Goal: Task Accomplishment & Management: Complete application form

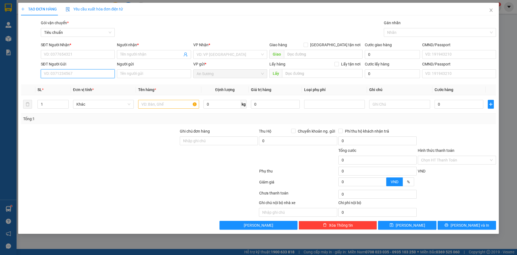
click at [56, 74] on input "SĐT Người Gửi" at bounding box center [78, 73] width 74 height 9
type input "0944344"
click at [61, 84] on div "0944344155 - LINDA" at bounding box center [77, 85] width 67 height 6
type input "0966550015"
type input "C NGA"
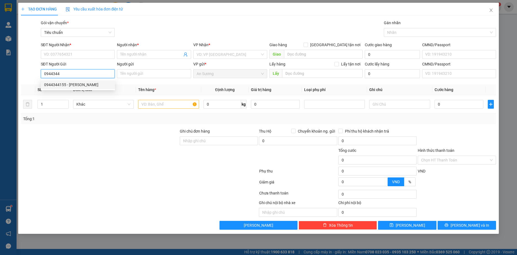
type input "CHỢ 312"
type input "0944344155"
type input "LINDA"
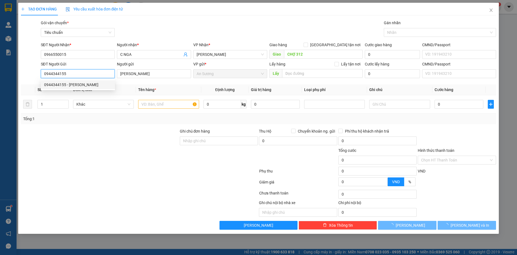
type input "260.000"
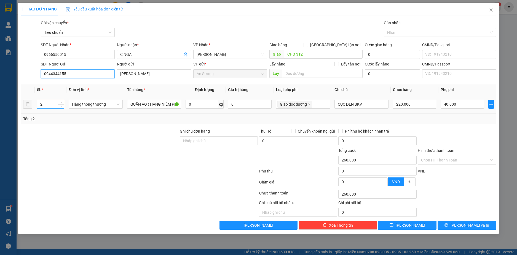
type input "0944344155"
drag, startPoint x: 49, startPoint y: 104, endPoint x: 34, endPoint y: 104, distance: 15.7
click at [34, 104] on tr "2 Hàng thông thường QUẦN ÁO ( HÀNG NIÊM PHONG ) 0 kg 0 Giao dọc đường CỤC ĐEN …" at bounding box center [258, 104] width 475 height 18
type input "3"
click at [189, 106] on input "0" at bounding box center [201, 104] width 33 height 9
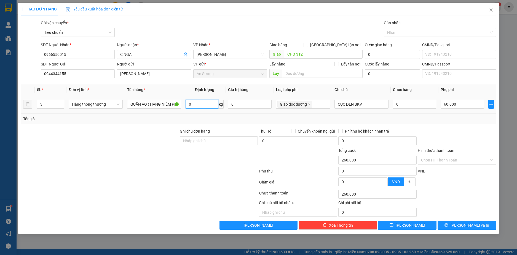
type input "60.000"
type input "0"
type input "60.000"
click at [196, 105] on input "0" at bounding box center [201, 104] width 33 height 9
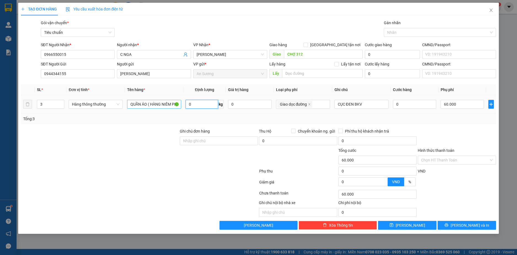
drag, startPoint x: 196, startPoint y: 105, endPoint x: 179, endPoint y: 104, distance: 17.6
click at [179, 104] on tr "3 Hàng thông thường QUẦN ÁO ( HÀNG NIÊM PHONG ) 0 kg 0 Giao dọc đường CỤC ĐEN …" at bounding box center [258, 104] width 475 height 18
type input "50"
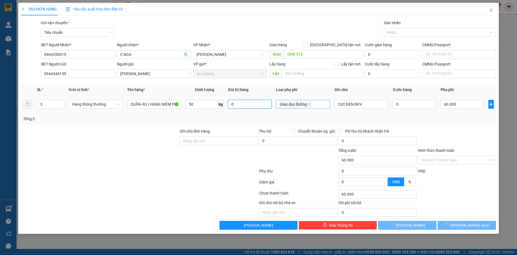
type input "150.000"
type input "90.000"
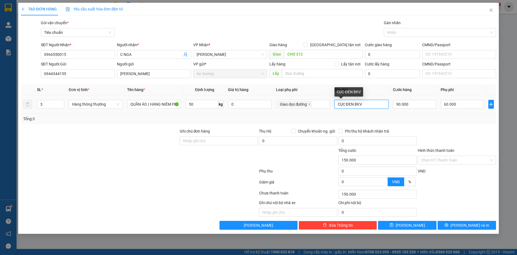
drag, startPoint x: 372, startPoint y: 105, endPoint x: 352, endPoint y: 105, distance: 20.1
click at [281, 107] on tr "3 Hàng thông thường QUẦN ÁO ( HÀNG NIÊM PHONG ) 50 kg 0 Giao dọc đường CỤC ĐEN…" at bounding box center [258, 104] width 475 height 18
type input "3 CỤC ĐEN"
type input "60.001"
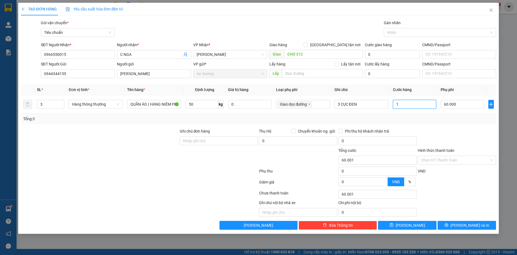
type input "18"
type input "60.018"
type input "60.180"
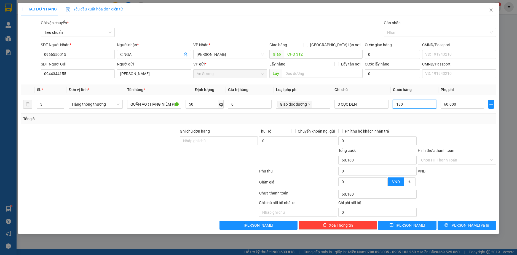
type input "180"
type input "240.000"
type input "180.000"
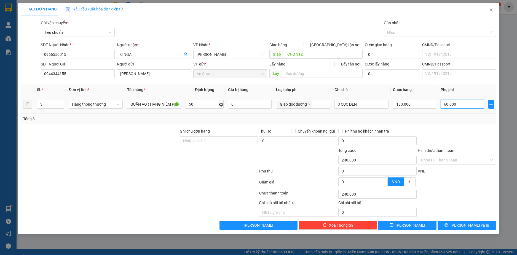
type input "180.000"
type input "0"
click at [415, 106] on input "180.000" at bounding box center [414, 104] width 43 height 9
type input "0"
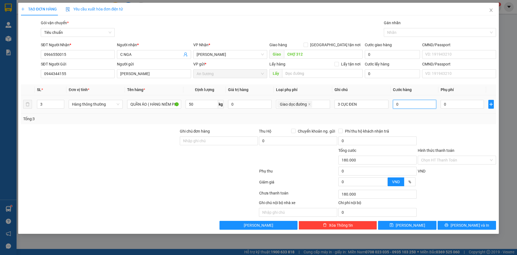
type input "0"
click at [206, 105] on input "50" at bounding box center [201, 104] width 33 height 9
click at [400, 33] on div at bounding box center [437, 32] width 104 height 7
type input "0"
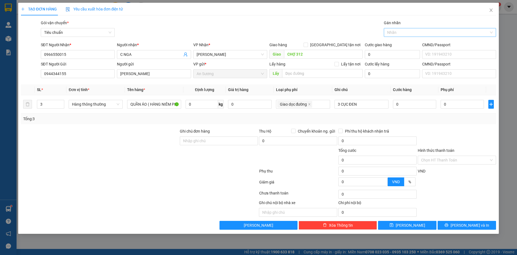
type input "60.000"
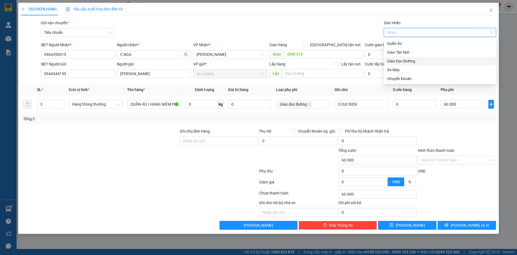
click at [401, 61] on div "Giao Dọc Đường" at bounding box center [440, 61] width 106 height 6
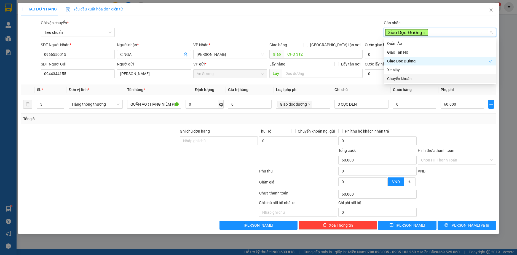
click at [140, 154] on div at bounding box center [99, 157] width 159 height 19
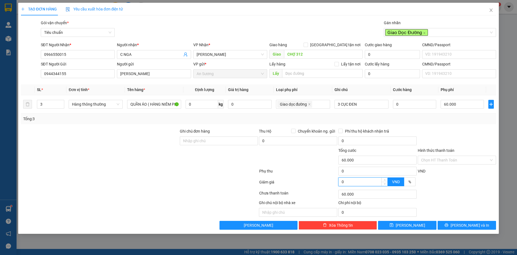
click at [347, 180] on input "0" at bounding box center [362, 182] width 49 height 8
click at [350, 170] on input "0" at bounding box center [377, 171] width 78 height 9
click at [350, 182] on input "0" at bounding box center [362, 182] width 49 height 8
click at [443, 108] on input "60.000" at bounding box center [461, 104] width 43 height 9
type input "0"
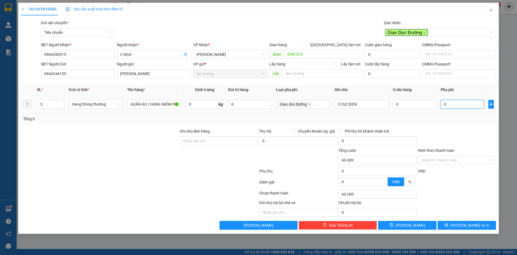
type input "0"
click at [191, 104] on input "0" at bounding box center [201, 104] width 33 height 9
type input "45"
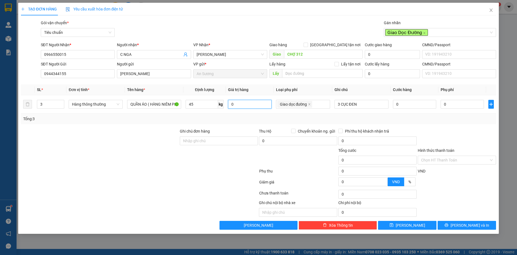
type input "150.000"
type input "90.000"
type input "60.000"
click at [408, 103] on input "90.000" at bounding box center [414, 104] width 43 height 9
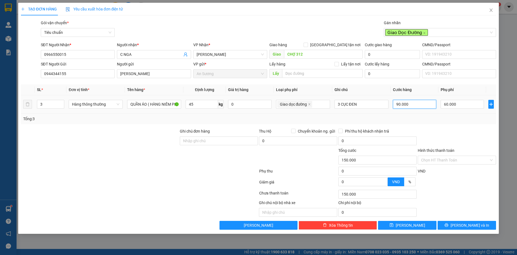
type input "60.009"
type input "90"
type input "60.090"
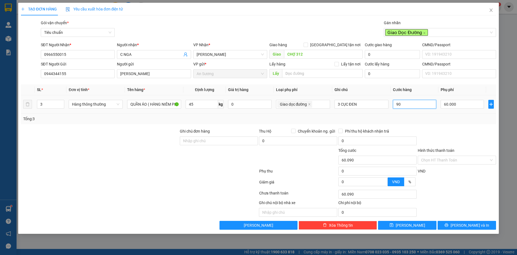
type input "0"
type input "90S"
type input "60.090"
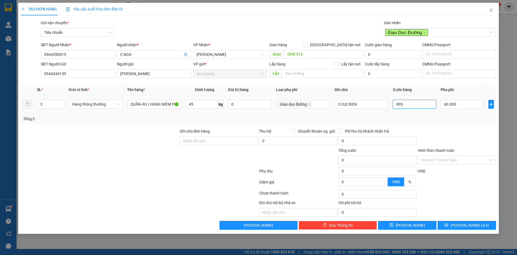
type input "90"
type input "0"
type input "90X3"
type input "330.000"
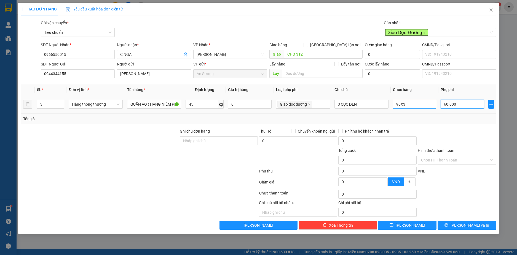
type input "330.000"
type input "270.000"
click at [455, 161] on input "Hình thức thanh toán" at bounding box center [455, 160] width 68 height 8
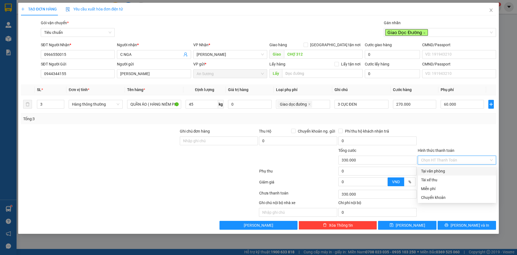
click at [441, 172] on div "Tại văn phòng" at bounding box center [457, 171] width 72 height 6
type input "0"
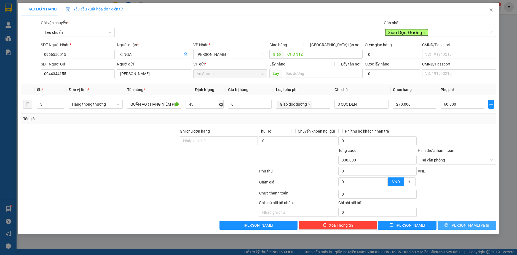
click at [465, 225] on span "[PERSON_NAME] và In" at bounding box center [469, 226] width 39 height 6
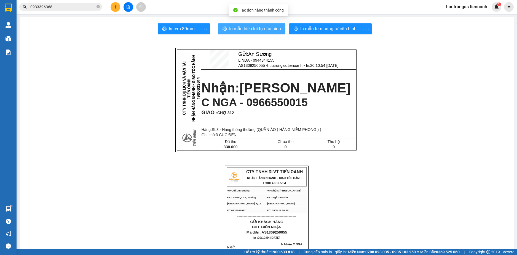
click at [245, 29] on span "In mẫu biên lai tự cấu hình" at bounding box center [255, 28] width 52 height 7
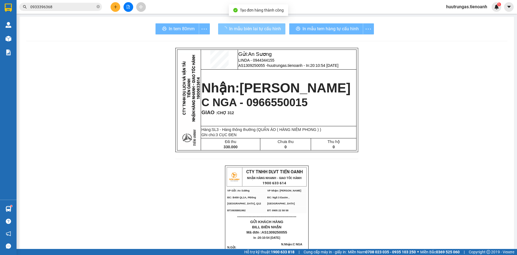
click at [313, 27] on div "In mẫu tem hàng tự cấu hình" at bounding box center [331, 28] width 85 height 11
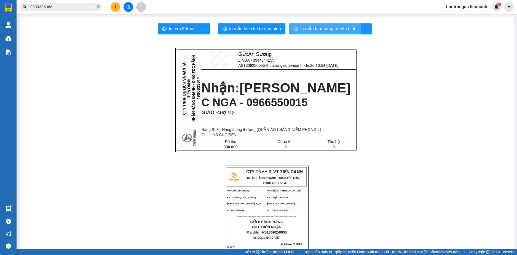
drag, startPoint x: 245, startPoint y: 28, endPoint x: 313, endPoint y: 27, distance: 67.2
click at [313, 27] on span "In mẫu tem hàng tự cấu hình" at bounding box center [328, 28] width 56 height 7
drag, startPoint x: 313, startPoint y: 27, endPoint x: 363, endPoint y: 47, distance: 54.5
click at [322, 25] on button "In mẫu tem hàng tự cấu hình" at bounding box center [325, 28] width 72 height 11
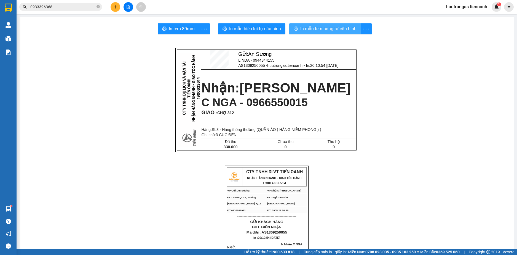
click at [322, 25] on button "In mẫu tem hàng tự cấu hình" at bounding box center [325, 28] width 72 height 11
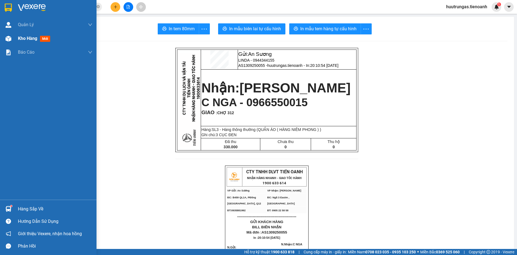
click at [26, 40] on span "Kho hàng" at bounding box center [27, 38] width 19 height 5
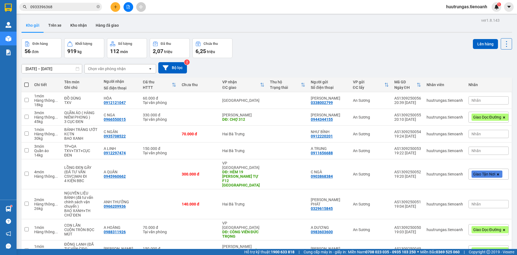
click at [126, 68] on div "Chọn văn phòng nhận" at bounding box center [116, 68] width 63 height 9
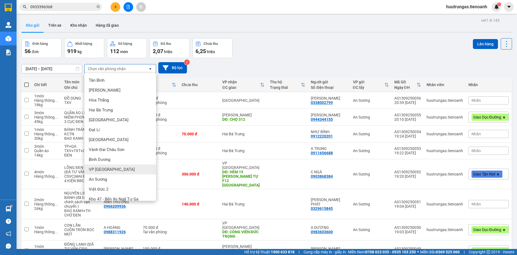
click at [109, 167] on div "VP Đà Lạt" at bounding box center [120, 170] width 72 height 10
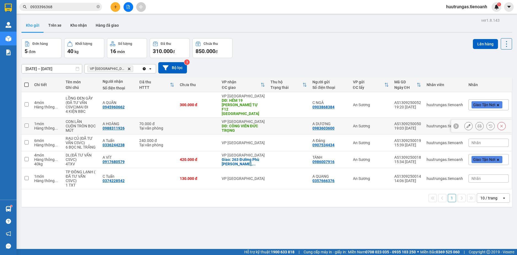
click at [27, 124] on input "checkbox" at bounding box center [27, 126] width 4 height 4
checkbox input "true"
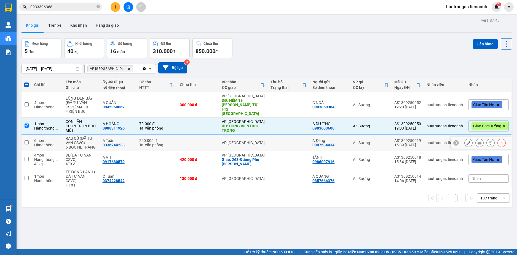
click at [24, 140] on td at bounding box center [26, 143] width 10 height 17
checkbox input "true"
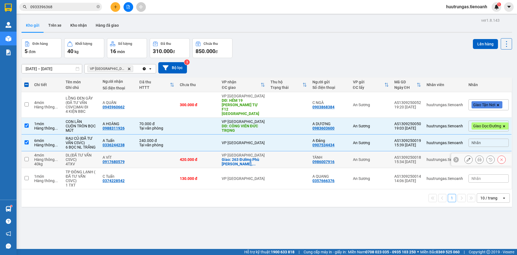
click at [29, 152] on td at bounding box center [26, 160] width 10 height 17
checkbox input "true"
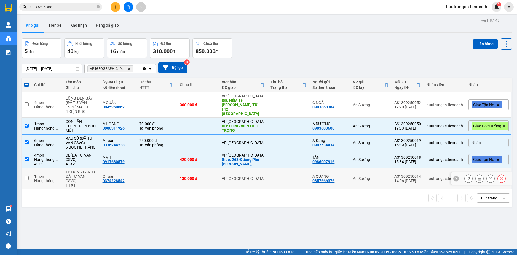
click at [27, 176] on input "checkbox" at bounding box center [27, 178] width 4 height 4
checkbox input "true"
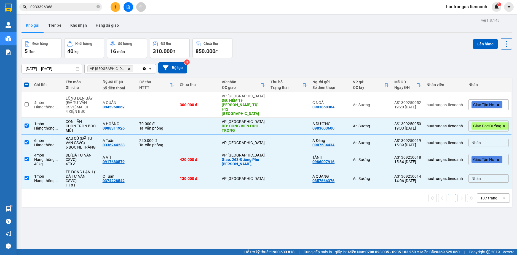
click at [501, 196] on icon "open" at bounding box center [503, 198] width 4 height 4
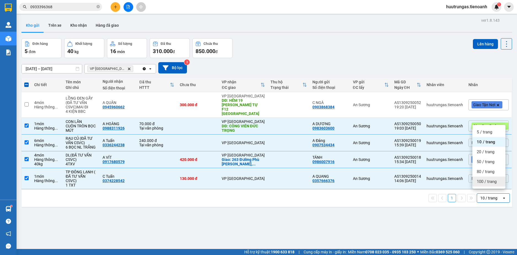
click at [491, 183] on span "100 / trang" at bounding box center [486, 182] width 20 height 6
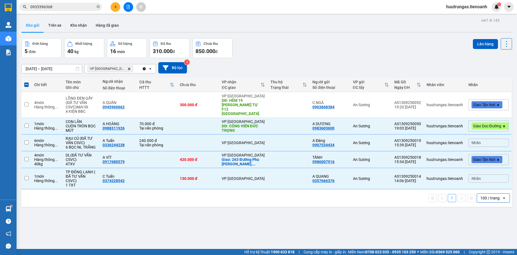
checkbox input "false"
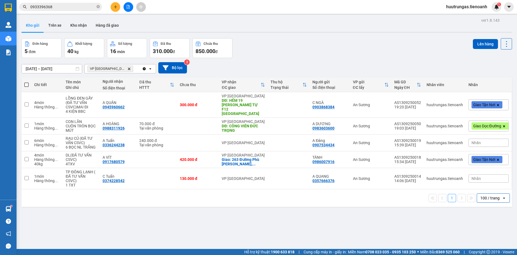
click at [26, 79] on th at bounding box center [26, 85] width 10 height 15
click at [27, 85] on span at bounding box center [26, 85] width 4 height 4
click at [26, 82] on input "checkbox" at bounding box center [26, 82] width 0 height 0
checkbox input "true"
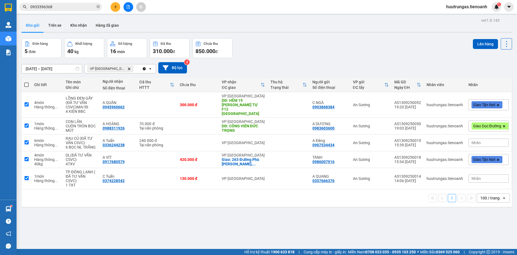
checkbox input "true"
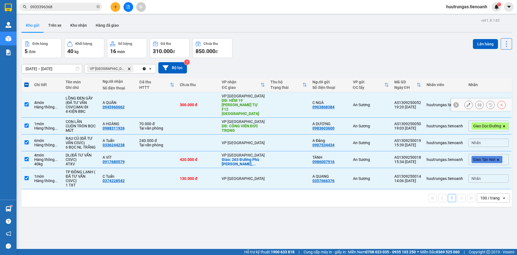
click at [25, 102] on input "checkbox" at bounding box center [27, 104] width 4 height 4
checkbox input "false"
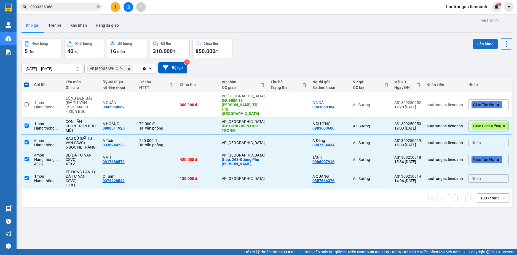
click at [483, 42] on button "Lên hàng" at bounding box center [484, 44] width 25 height 10
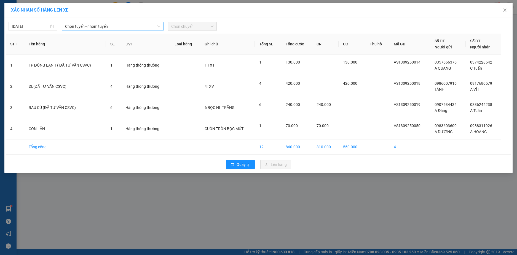
click at [149, 27] on span "Chọn tuyến - nhóm tuyến" at bounding box center [112, 26] width 95 height 8
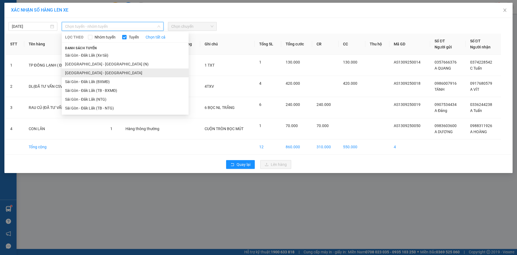
click at [91, 72] on li "Sài Gòn - Đà Lạt" at bounding box center [125, 73] width 127 height 9
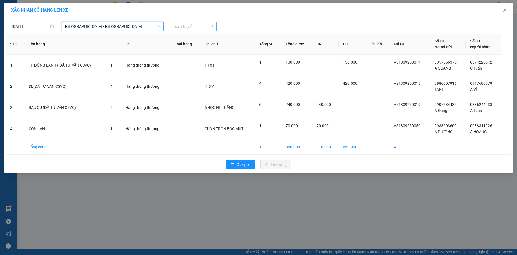
click at [205, 24] on span "Chọn chuyến" at bounding box center [192, 26] width 42 height 8
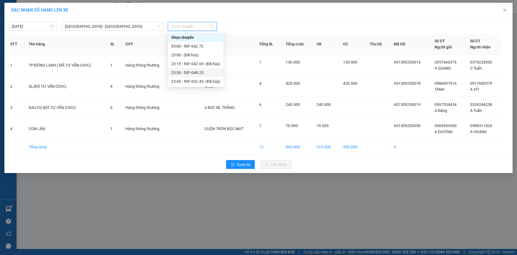
click at [190, 73] on div "23:30 - 50F-048.25" at bounding box center [195, 73] width 49 height 6
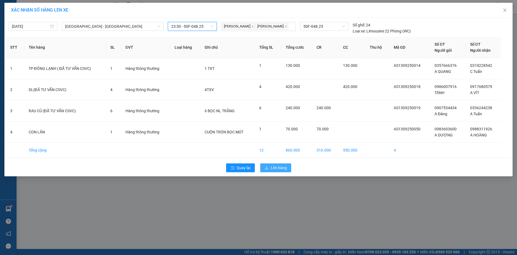
click at [282, 171] on span "Lên hàng" at bounding box center [279, 168] width 16 height 6
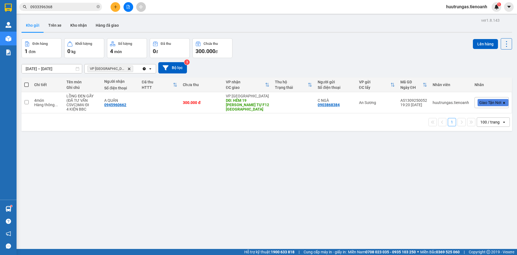
click at [128, 70] on icon "VP Đà Lạt, close by backspace" at bounding box center [129, 68] width 2 height 2
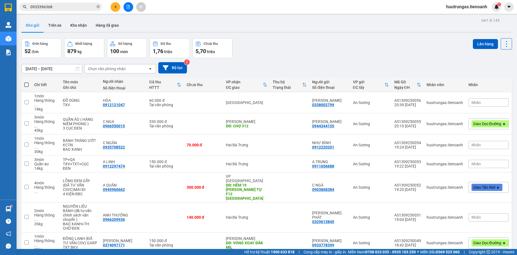
click at [118, 68] on div "Chọn văn phòng nhận" at bounding box center [107, 69] width 38 height 6
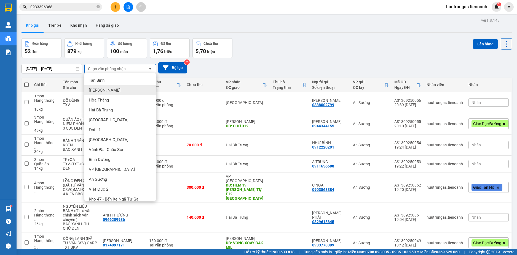
click at [98, 90] on span "[PERSON_NAME]" at bounding box center [105, 91] width 32 height 6
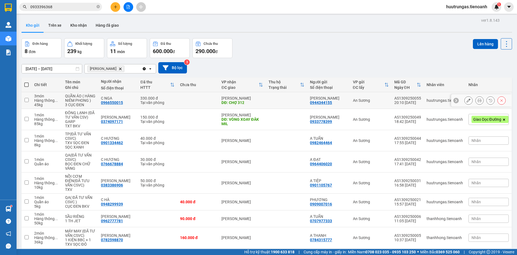
click at [27, 102] on input "checkbox" at bounding box center [27, 100] width 4 height 4
checkbox input "true"
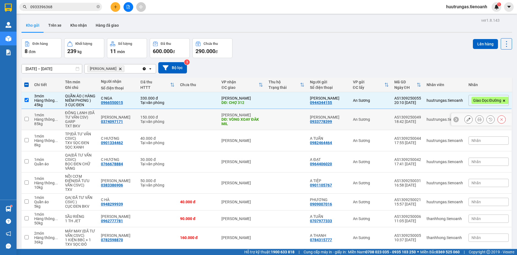
click at [25, 121] on input "checkbox" at bounding box center [27, 119] width 4 height 4
checkbox input "true"
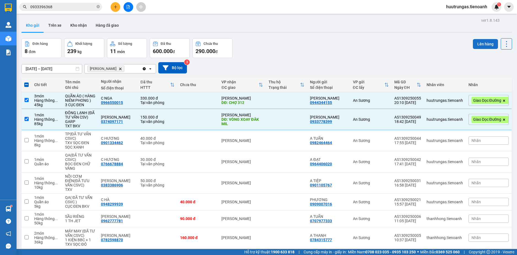
click at [485, 46] on button "Lên hàng" at bounding box center [484, 44] width 25 height 10
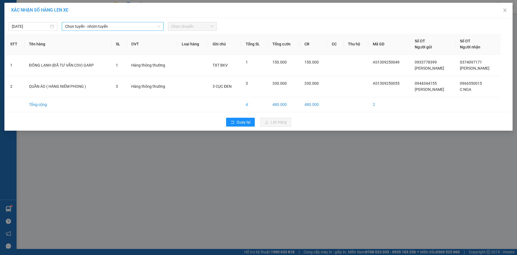
click at [141, 28] on span "Chọn tuyến - nhóm tuyến" at bounding box center [112, 26] width 95 height 8
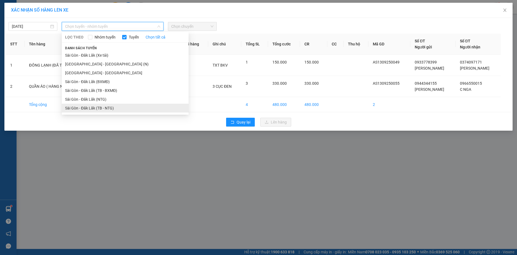
click at [121, 107] on li "Sài Gòn - Đăk Lăk (TB - NTG)" at bounding box center [125, 108] width 127 height 9
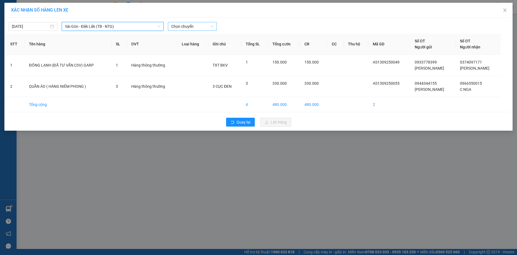
click at [209, 29] on span "Chọn chuyến" at bounding box center [192, 26] width 42 height 8
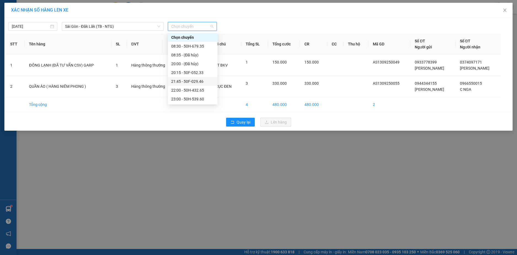
scroll to position [26, 0]
click at [198, 90] on div "23:10 - 50F-004.16" at bounding box center [192, 90] width 43 height 6
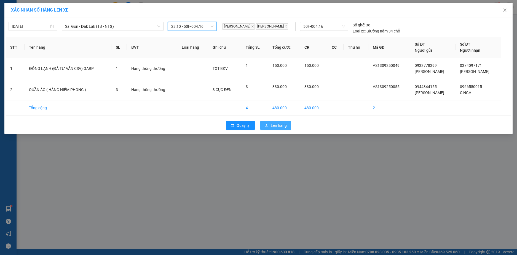
click at [278, 125] on span "Lên hàng" at bounding box center [279, 126] width 16 height 6
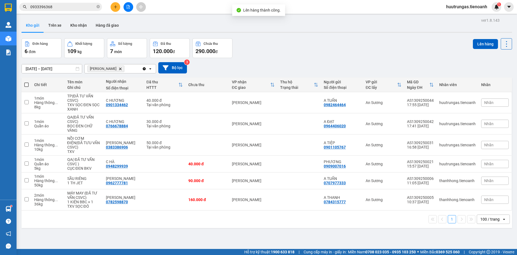
click at [118, 68] on icon "Delete" at bounding box center [119, 68] width 3 height 3
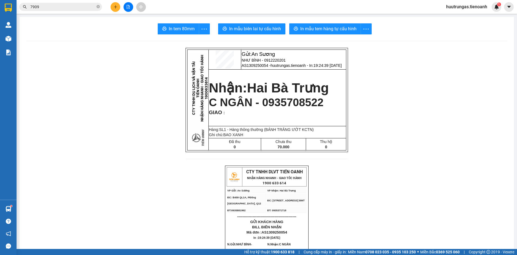
click at [114, 9] on button at bounding box center [115, 7] width 10 height 10
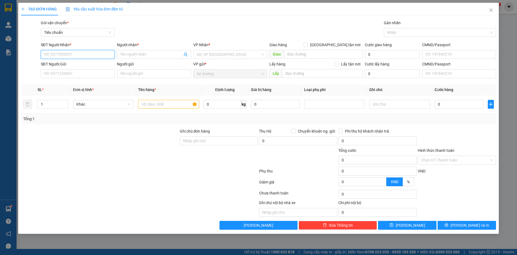
click at [93, 56] on input "SĐT Người Nhận *" at bounding box center [78, 54] width 74 height 9
type input "0912121047"
click at [91, 65] on div "0912121047 - HÒA" at bounding box center [77, 66] width 67 height 6
type input "HÒA"
type input "30.000"
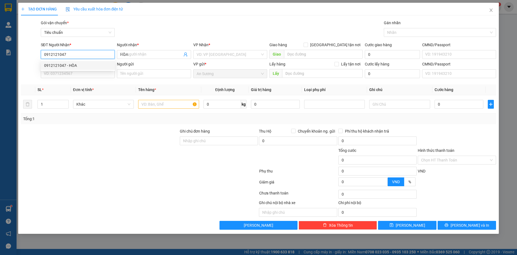
type input "30.000"
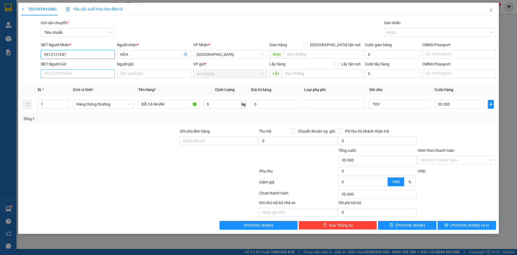
type input "0912121047"
click at [81, 77] on input "SĐT Người Gửi" at bounding box center [78, 73] width 74 height 9
type input "0338002799"
click at [84, 85] on div "0338002799 - [PERSON_NAME]" at bounding box center [77, 85] width 67 height 6
type input "[PERSON_NAME]"
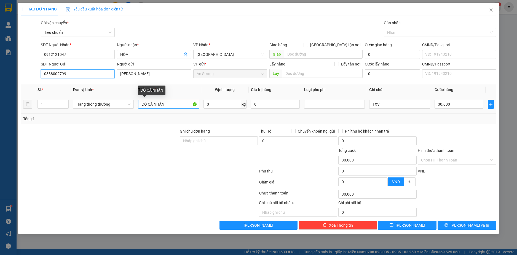
type input "0338002799"
click at [172, 107] on input "ĐỒ CÁ NHÂN" at bounding box center [168, 104] width 61 height 9
type input "Đ"
type input "D"
type input "ĐỒ DÙNG"
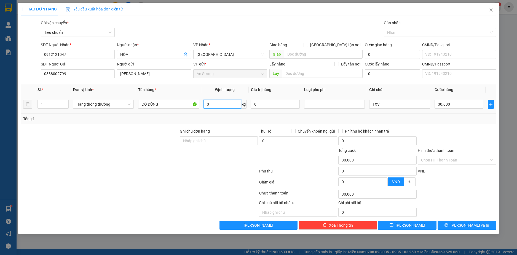
click at [224, 106] on input "0" at bounding box center [221, 104] width 37 height 9
type input "18"
click at [442, 129] on div at bounding box center [456, 137] width 79 height 19
type input "55.000"
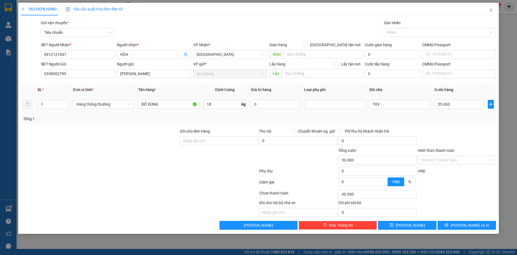
type input "55.000"
click at [458, 105] on input "55.000" at bounding box center [458, 104] width 49 height 9
type input "6"
type input "60"
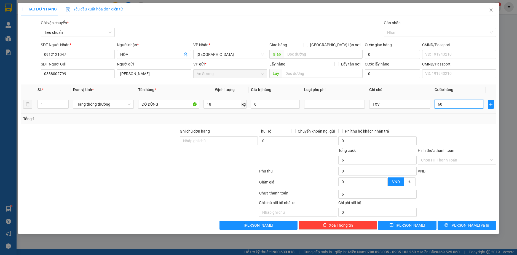
type input "60"
type input "60.000"
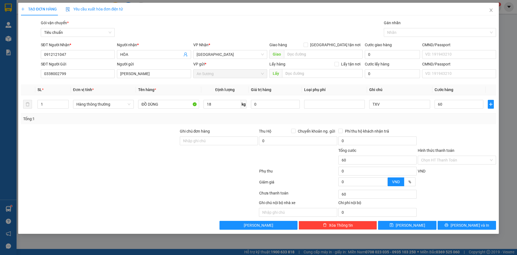
type input "60.000"
click at [459, 124] on div "Transit Pickup Surcharge Ids Transit Deliver Surcharge Ids Transit Deliver Surc…" at bounding box center [258, 125] width 475 height 210
click at [468, 158] on input "Hình thức thanh toán" at bounding box center [455, 160] width 68 height 8
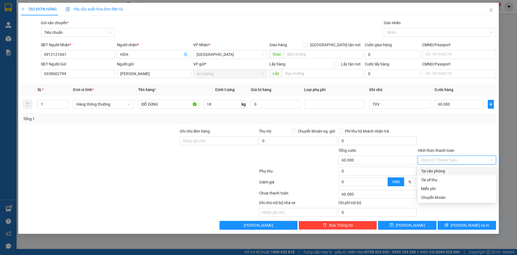
click at [454, 169] on div "Tại văn phòng" at bounding box center [457, 171] width 72 height 6
type input "0"
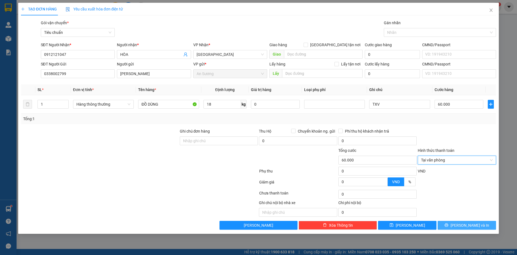
click at [470, 226] on span "[PERSON_NAME] và In" at bounding box center [469, 226] width 39 height 6
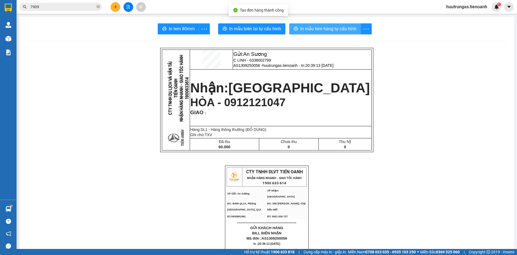
click at [313, 27] on span "In mẫu tem hàng tự cấu hình" at bounding box center [328, 28] width 56 height 7
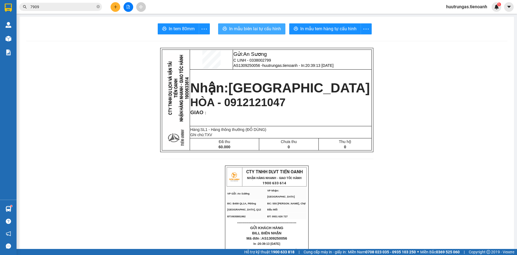
click at [264, 28] on span "In mẫu biên lai tự cấu hình" at bounding box center [255, 28] width 52 height 7
